Goal: Check status: Check status

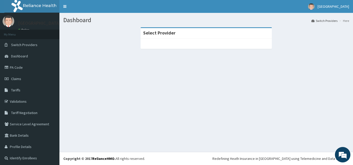
click at [160, 41] on div at bounding box center [205, 44] width 131 height 10
drag, startPoint x: 95, startPoint y: 60, endPoint x: 68, endPoint y: 61, distance: 27.6
click at [68, 61] on section "Select Provider" at bounding box center [205, 55] width 293 height 65
click at [23, 101] on link "Validations" at bounding box center [29, 101] width 59 height 11
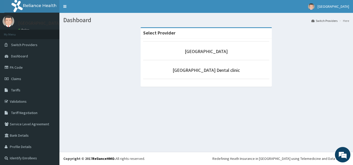
click at [144, 49] on p "[GEOGRAPHIC_DATA]" at bounding box center [206, 51] width 126 height 7
click at [190, 51] on link "[GEOGRAPHIC_DATA]" at bounding box center [206, 52] width 43 height 6
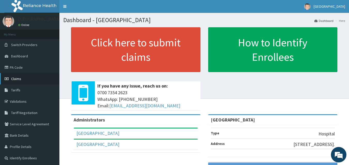
click at [24, 79] on link "Claims" at bounding box center [29, 78] width 59 height 11
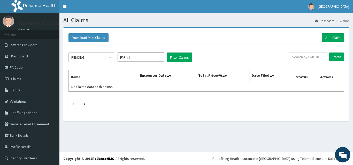
click at [87, 57] on div "PENDING" at bounding box center [87, 57] width 36 height 8
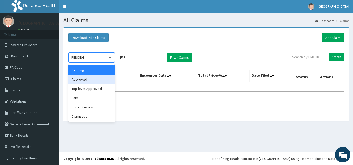
click at [102, 77] on div "Approved" at bounding box center [91, 79] width 46 height 9
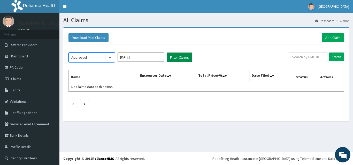
click at [184, 56] on button "Filter Claims" at bounding box center [179, 58] width 26 height 10
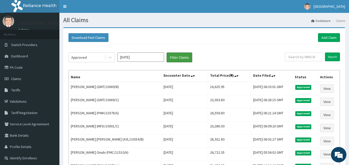
drag, startPoint x: 184, startPoint y: 56, endPoint x: 213, endPoint y: 67, distance: 30.9
click at [213, 67] on div "Approved Oct 2025 Filter Claims Search Name Encounter Date Total Price(₦) Date …" at bounding box center [204, 140] width 276 height 191
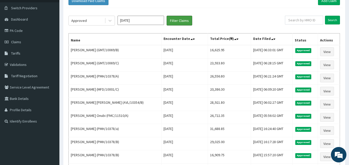
scroll to position [41, 0]
